Goal: Navigation & Orientation: Find specific page/section

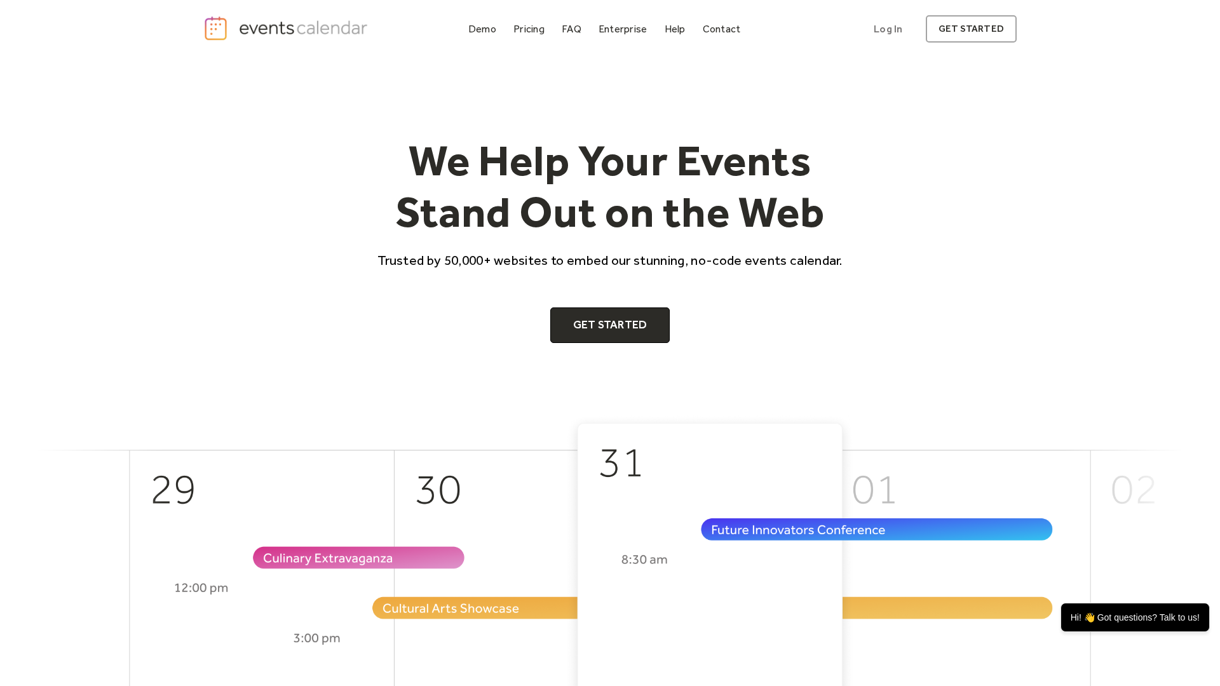
click at [287, 28] on img "home" at bounding box center [287, 28] width 168 height 26
click at [610, 236] on h1 "We Help Your Events Stand Out on the Web" at bounding box center [610, 187] width 488 height 104
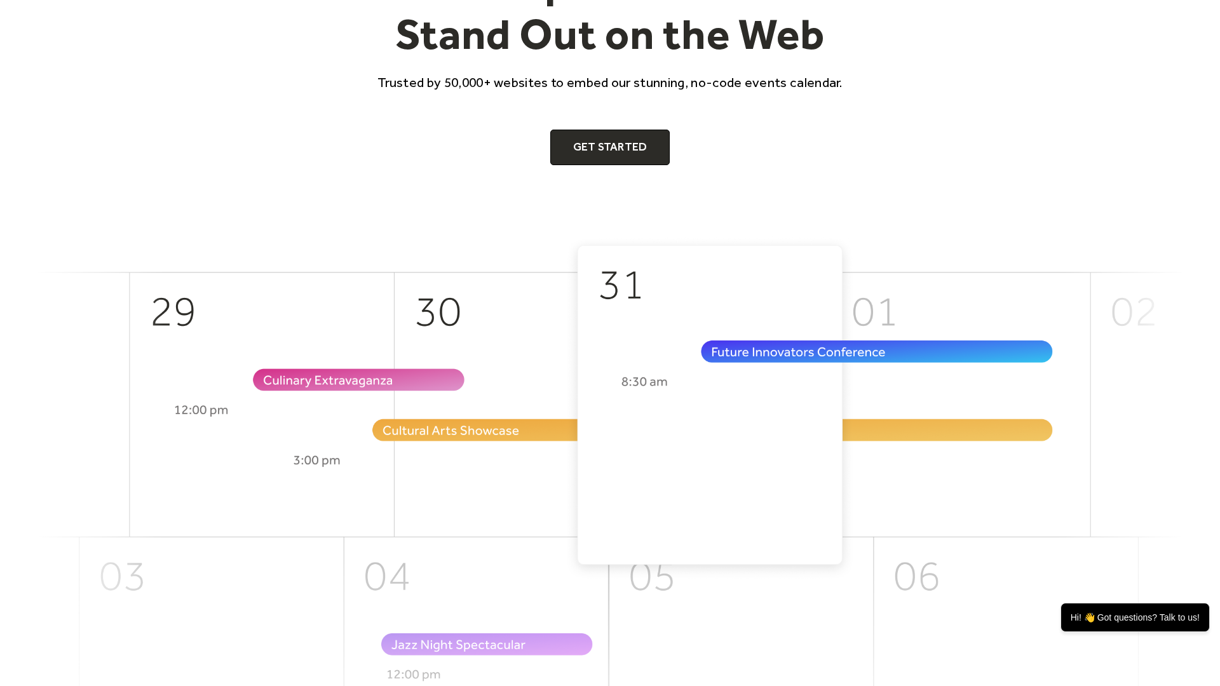
click at [610, 519] on img at bounding box center [610, 519] width 1144 height 566
click at [609, 147] on link "Get Started" at bounding box center [610, 148] width 120 height 36
